Goal: Task Accomplishment & Management: Complete application form

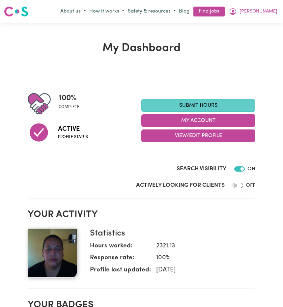
click at [211, 104] on link "Submit Hours" at bounding box center [198, 105] width 114 height 13
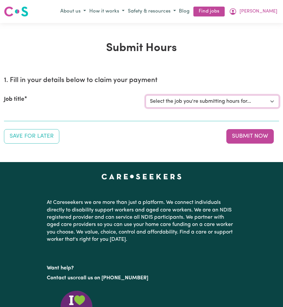
select select "14233"
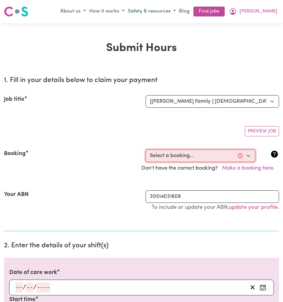
select select "356171"
type input "[DATE]"
type input "27"
type input "8"
type input "2025"
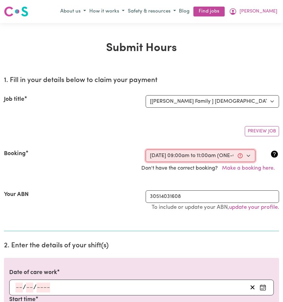
type input "09:00"
type input "9"
type input "0"
select select "am"
type input "11:00"
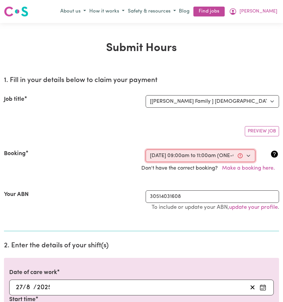
type input "11"
type input "0"
select select "am"
select select "45-Weekday"
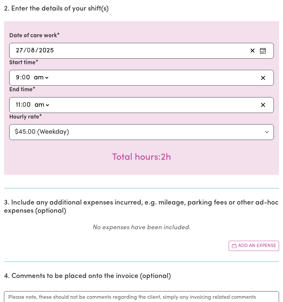
scroll to position [311, 0]
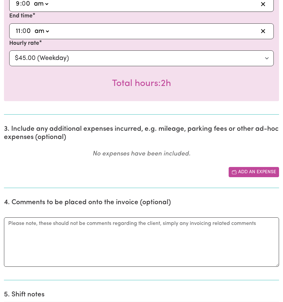
click at [242, 171] on button "Add an expense" at bounding box center [254, 172] width 50 height 10
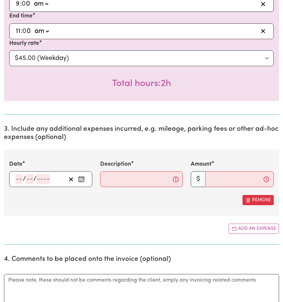
click at [83, 180] on icon "Enter the date of expense" at bounding box center [81, 179] width 7 height 7
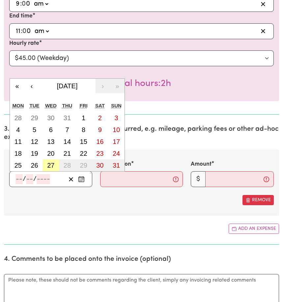
click at [51, 166] on abbr "27" at bounding box center [50, 165] width 7 height 7
type input "[DATE]"
type input "27"
type input "8"
type input "2025"
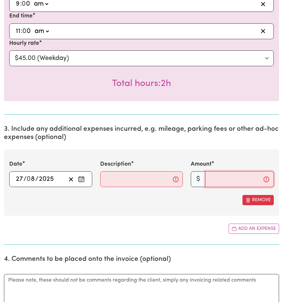
click at [213, 182] on input "Amount" at bounding box center [239, 179] width 69 height 16
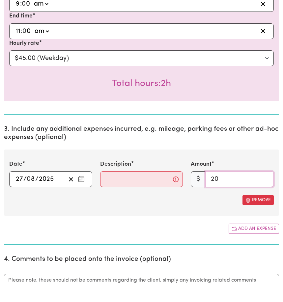
type input "20"
click at [107, 183] on input "Description" at bounding box center [141, 179] width 83 height 16
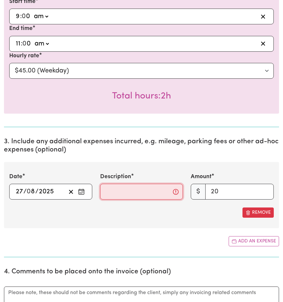
scroll to position [341, 0]
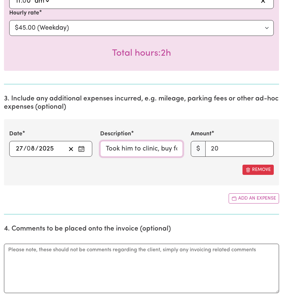
type input "Took him to clinic, buy food and drop off prescriptions"
drag, startPoint x: 107, startPoint y: 183, endPoint x: 166, endPoint y: 177, distance: 59.3
click at [166, 177] on div "Date [DATE] 27 / 0 8 / 2025 « ‹ [DATE] › » Mon Tue Wed Thu Fri Sat Sun 28 29 30…" at bounding box center [141, 152] width 275 height 66
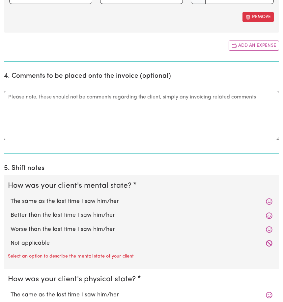
scroll to position [536, 0]
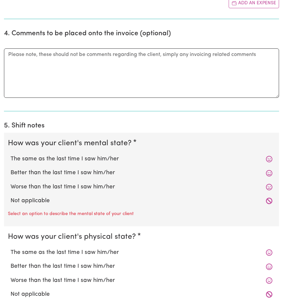
click at [46, 201] on label "Not applicable" at bounding box center [142, 201] width 262 height 9
click at [11, 197] on input "Not applicable" at bounding box center [10, 196] width 0 height 0
radio input "true"
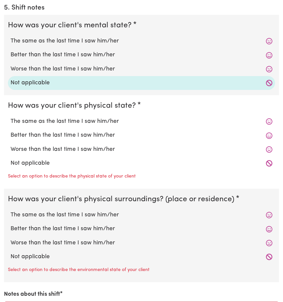
scroll to position [656, 0]
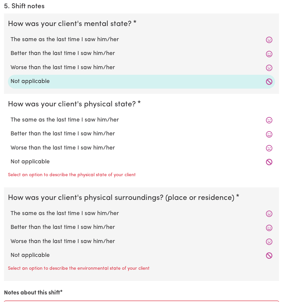
click at [45, 163] on label "Not applicable" at bounding box center [142, 162] width 262 height 9
click at [11, 158] on input "Not applicable" at bounding box center [10, 157] width 0 height 0
radio input "true"
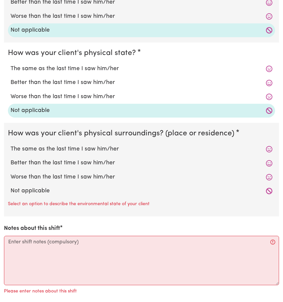
scroll to position [740, 0]
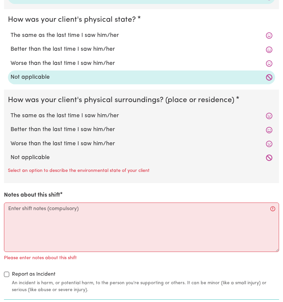
click at [44, 160] on label "Not applicable" at bounding box center [142, 158] width 262 height 9
click at [11, 154] on input "Not applicable" at bounding box center [10, 153] width 0 height 0
radio input "true"
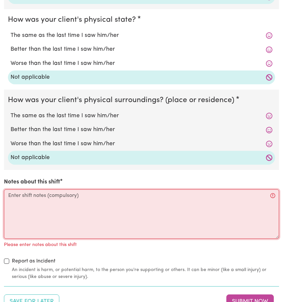
click at [20, 204] on textarea "Notes about this shift" at bounding box center [141, 213] width 275 height 49
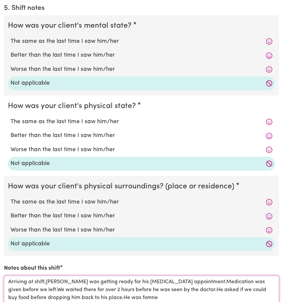
scroll to position [869, 0]
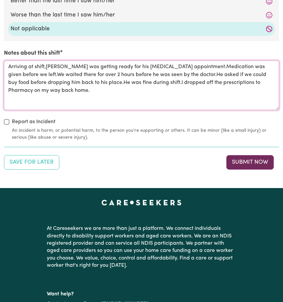
type textarea "Arriving at shift,[PERSON_NAME] was getting ready for his [MEDICAL_DATA] appoin…"
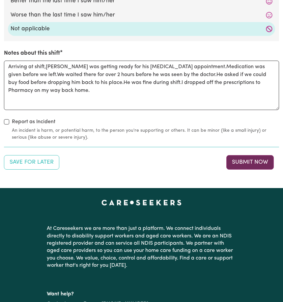
click at [250, 162] on button "Submit Now" at bounding box center [249, 162] width 47 height 14
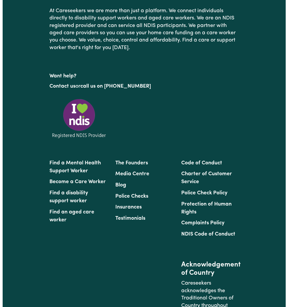
scroll to position [0, 0]
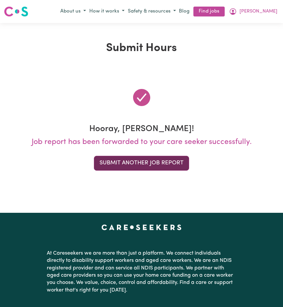
click at [136, 163] on button "Submit Another Job Report" at bounding box center [141, 163] width 95 height 14
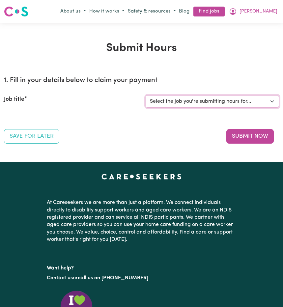
select select "14233"
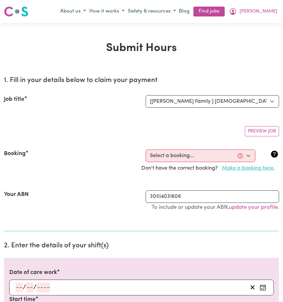
click at [247, 168] on button "Make a booking here." at bounding box center [248, 168] width 61 height 13
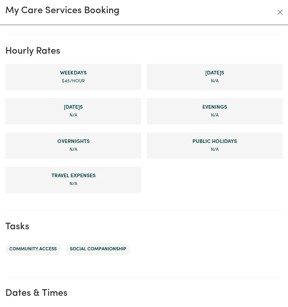
scroll to position [282, 0]
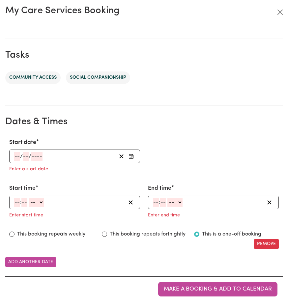
click at [132, 152] on button "Enter Start date" at bounding box center [131, 156] width 9 height 9
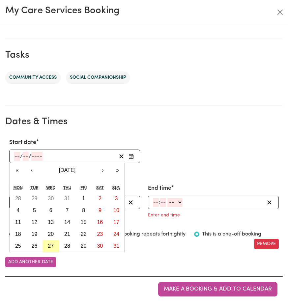
click at [50, 243] on abbr "27" at bounding box center [51, 246] width 6 height 6
type input "[DATE]"
type input "27"
type input "8"
type input "2025"
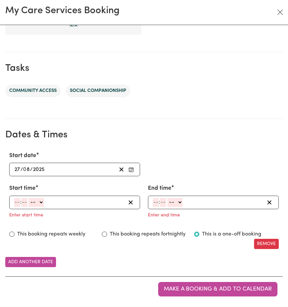
scroll to position [269, 0]
click at [14, 198] on input "number" at bounding box center [17, 202] width 6 height 9
type input "11"
type input "00"
select select "am"
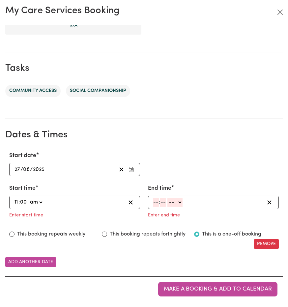
type input "11:00"
type input "0"
click at [154, 198] on input "number" at bounding box center [156, 202] width 6 height 9
type input "12"
type input "0"
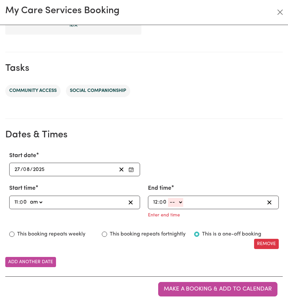
select select "pm"
type input "12:00"
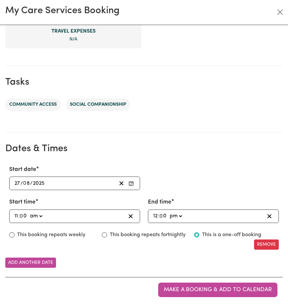
scroll to position [256, 0]
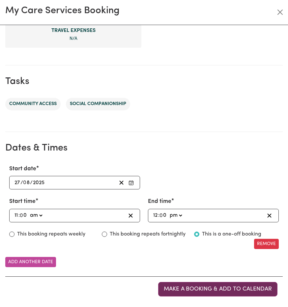
click at [224, 291] on span "Make a booking & add to calendar" at bounding box center [218, 289] width 108 height 6
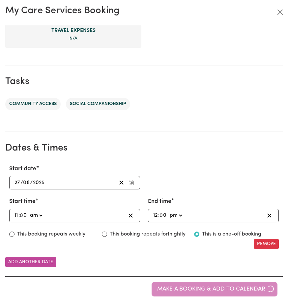
scroll to position [0, 0]
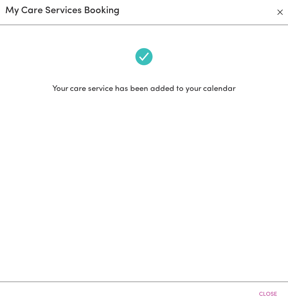
click at [280, 12] on button "Close" at bounding box center [280, 12] width 11 height 11
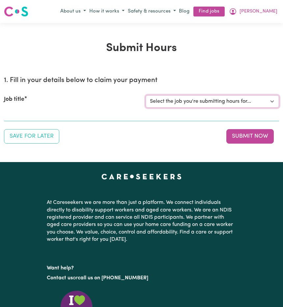
select select "14233"
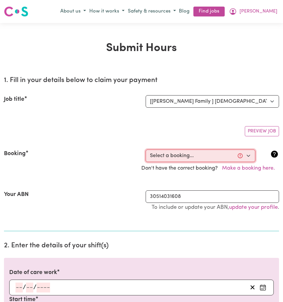
select select "360574"
type input "[DATE]"
type input "27"
type input "8"
type input "2025"
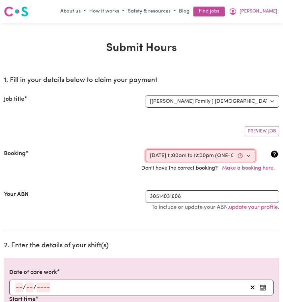
type input "11:00"
type input "11"
type input "0"
select select "am"
type input "12:00"
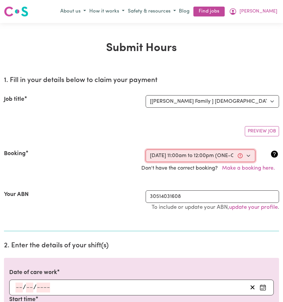
type input "12"
type input "0"
select select "pm"
select select "45-Weekday"
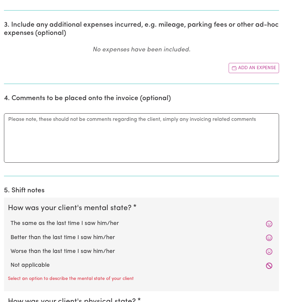
scroll to position [470, 0]
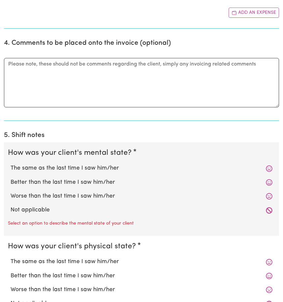
click at [39, 210] on label "Not applicable" at bounding box center [142, 210] width 262 height 9
click at [11, 206] on input "Not applicable" at bounding box center [10, 206] width 0 height 0
radio input "true"
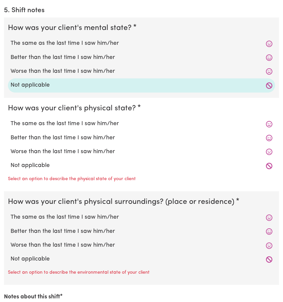
scroll to position [669, 0]
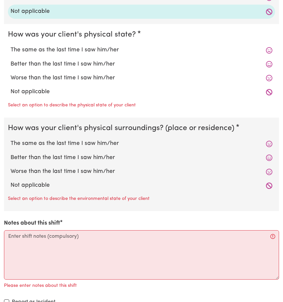
click at [48, 95] on label "Not applicable" at bounding box center [142, 92] width 262 height 9
click at [11, 88] on input "Not applicable" at bounding box center [10, 87] width 0 height 0
radio input "true"
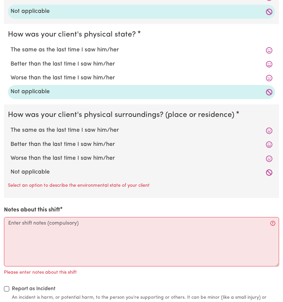
click at [42, 177] on label "Not applicable" at bounding box center [142, 172] width 262 height 9
click at [11, 168] on input "Not applicable" at bounding box center [10, 168] width 0 height 0
radio input "true"
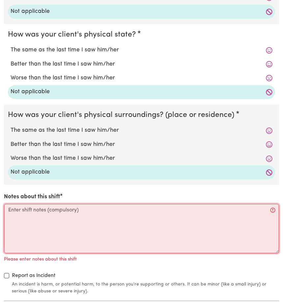
click at [8, 220] on textarea "Notes about this shift" at bounding box center [141, 228] width 275 height 49
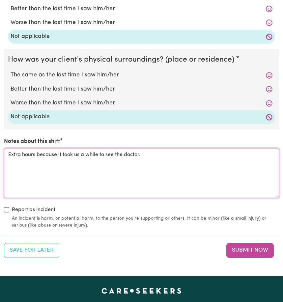
scroll to position [766, 0]
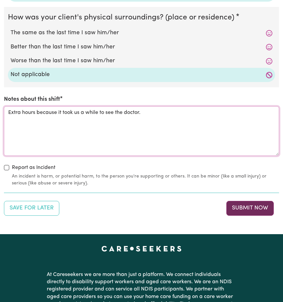
type textarea "Extra hours because it took us a while to see the doctor."
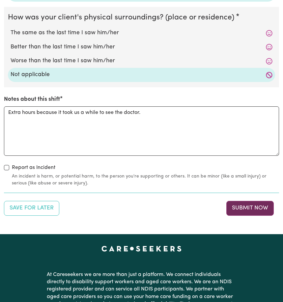
click at [240, 210] on button "Submit Now" at bounding box center [249, 208] width 47 height 14
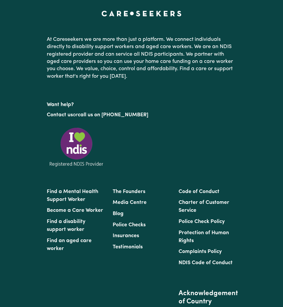
scroll to position [0, 0]
